Goal: Navigation & Orientation: Find specific page/section

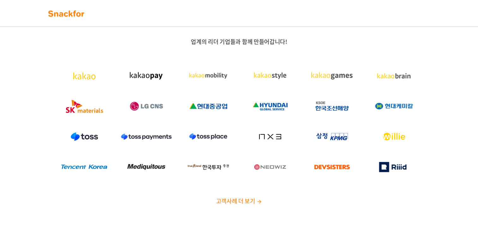
click at [76, 18] on img at bounding box center [66, 14] width 40 height 10
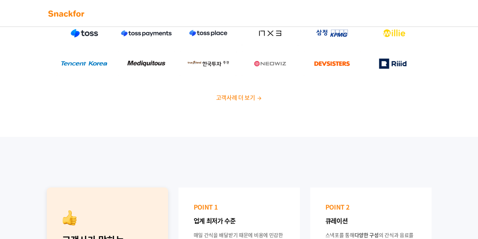
scroll to position [95, 0]
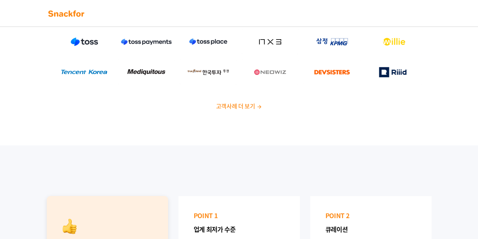
click at [72, 11] on img at bounding box center [66, 14] width 40 height 10
